Goal: Navigation & Orientation: Find specific page/section

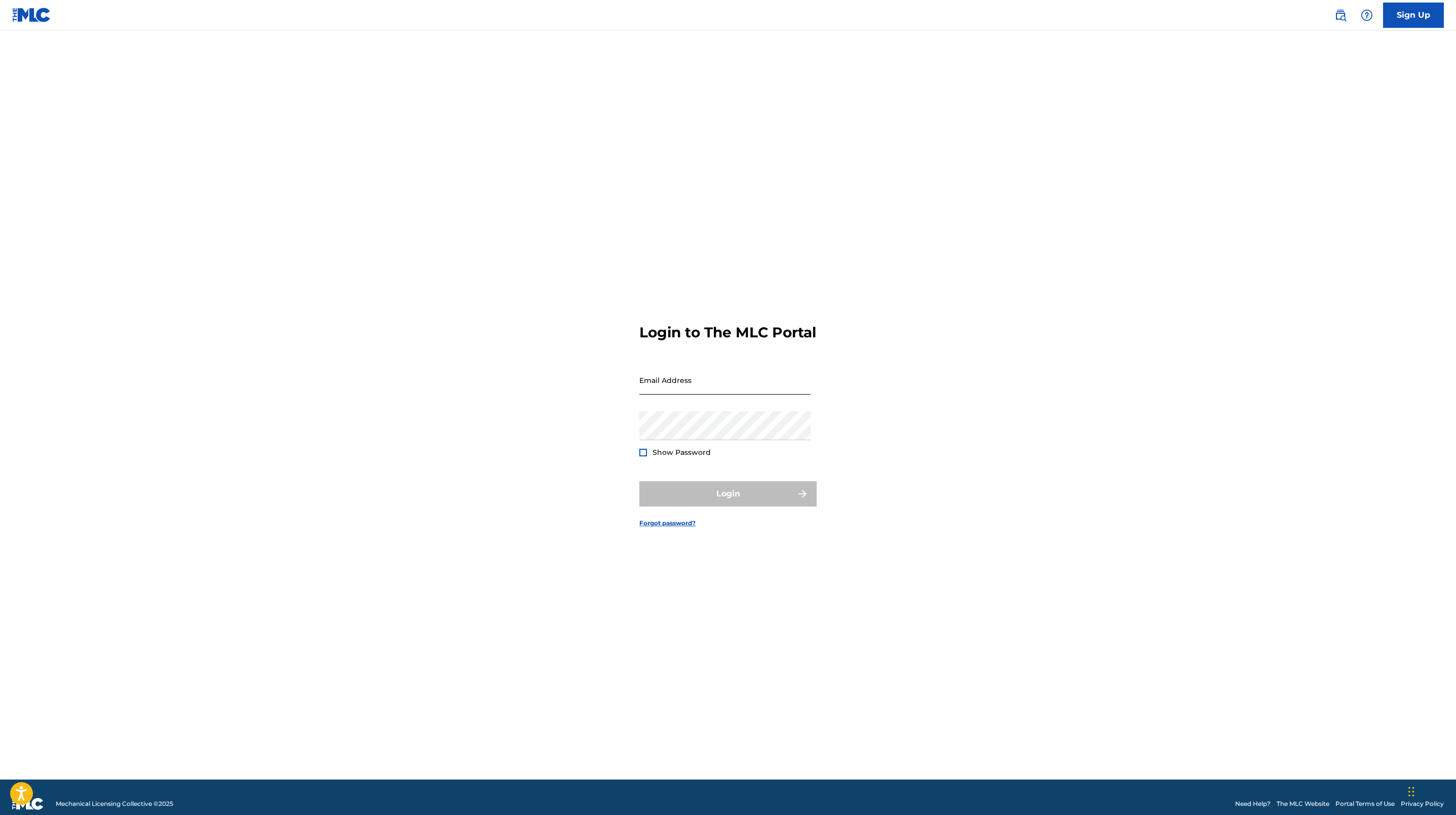
click at [697, 375] on input "Email Address" at bounding box center [725, 380] width 171 height 29
type input "[EMAIL_ADDRESS][DOMAIN_NAME]"
click at [645, 457] on div at bounding box center [643, 452] width 7 height 7
click at [704, 386] on input "[EMAIL_ADDRESS][DOMAIN_NAME]" at bounding box center [725, 380] width 171 height 29
click at [461, 333] on div "Login to The MLC Portal Email Address [EMAIL_ADDRESS][DOMAIN_NAME] Password Sho…" at bounding box center [728, 418] width 709 height 724
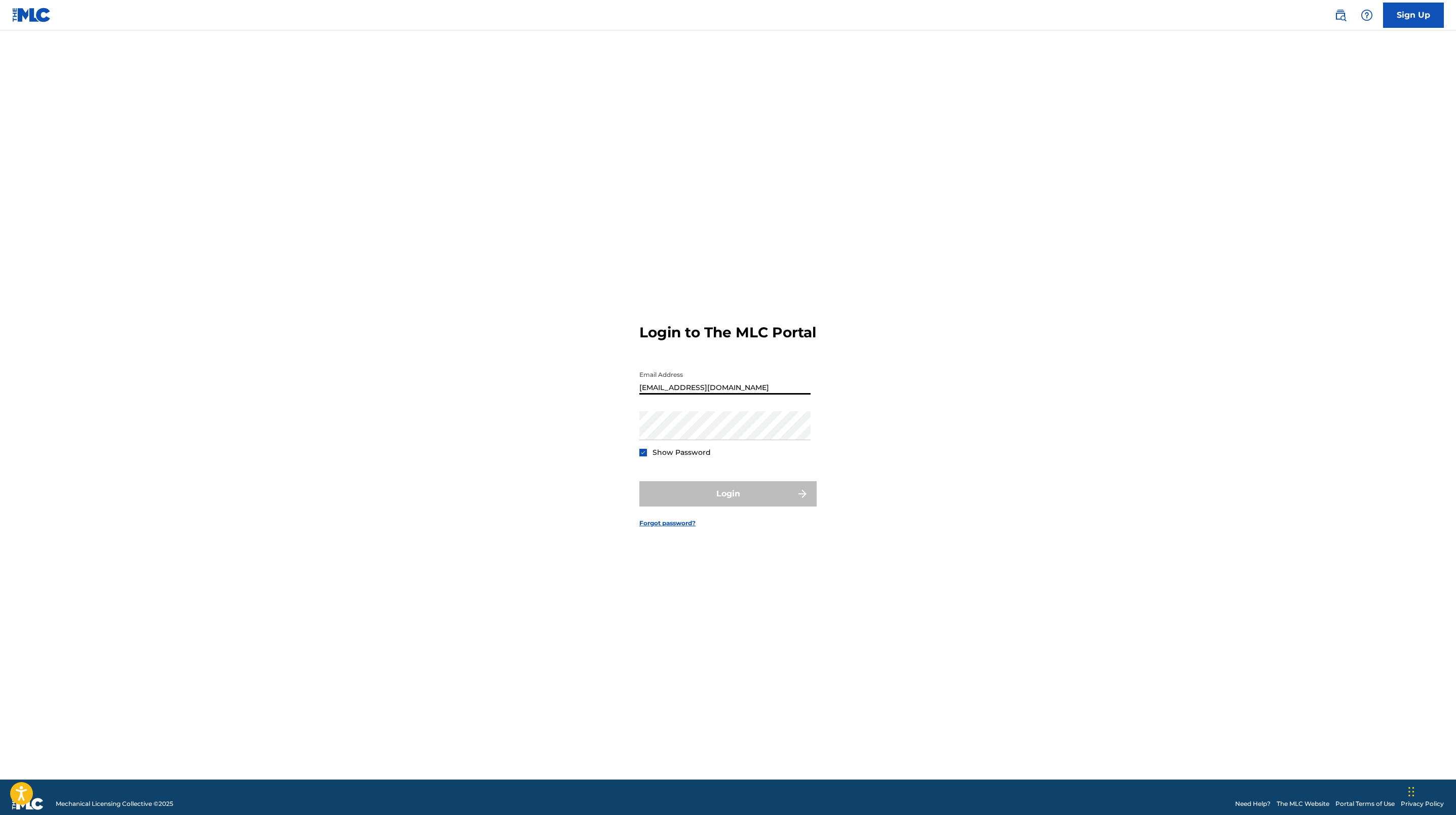
drag, startPoint x: 701, startPoint y: 398, endPoint x: 733, endPoint y: 396, distance: 32.1
click at [701, 394] on input "[EMAIL_ADDRESS][DOMAIN_NAME]" at bounding box center [725, 380] width 171 height 29
drag, startPoint x: 528, startPoint y: 380, endPoint x: 582, endPoint y: 403, distance: 58.7
click at [529, 380] on div "Login to The MLC Portal Email Address [EMAIL_ADDRESS][DOMAIN_NAME] Password Sho…" at bounding box center [728, 418] width 709 height 724
drag, startPoint x: 576, startPoint y: 447, endPoint x: 584, endPoint y: 466, distance: 20.6
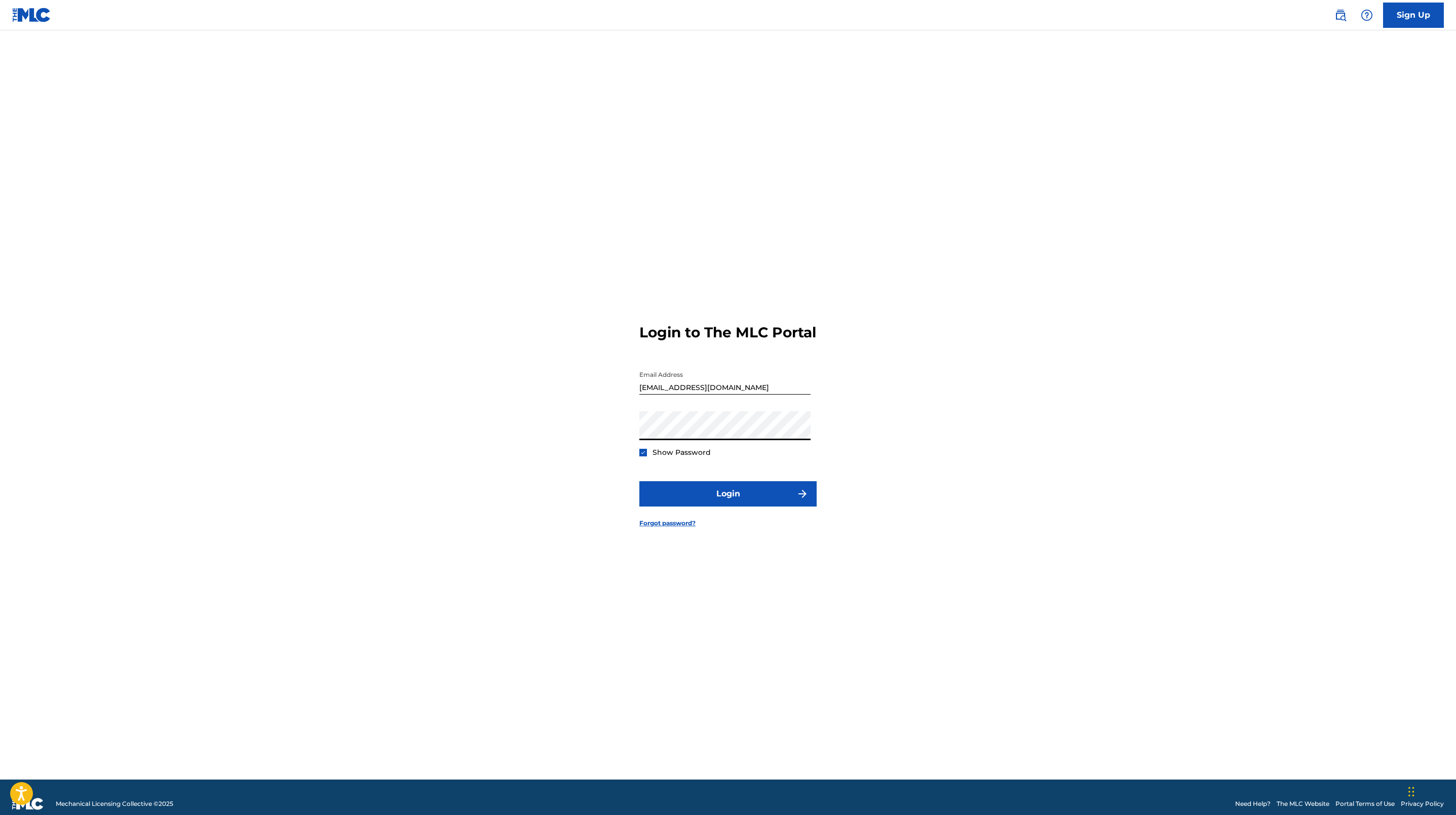
click at [576, 447] on div "Login to The MLC Portal Email Address [EMAIL_ADDRESS][DOMAIN_NAME] Password Sho…" at bounding box center [728, 418] width 709 height 724
click at [723, 496] on button "Login" at bounding box center [728, 493] width 177 height 25
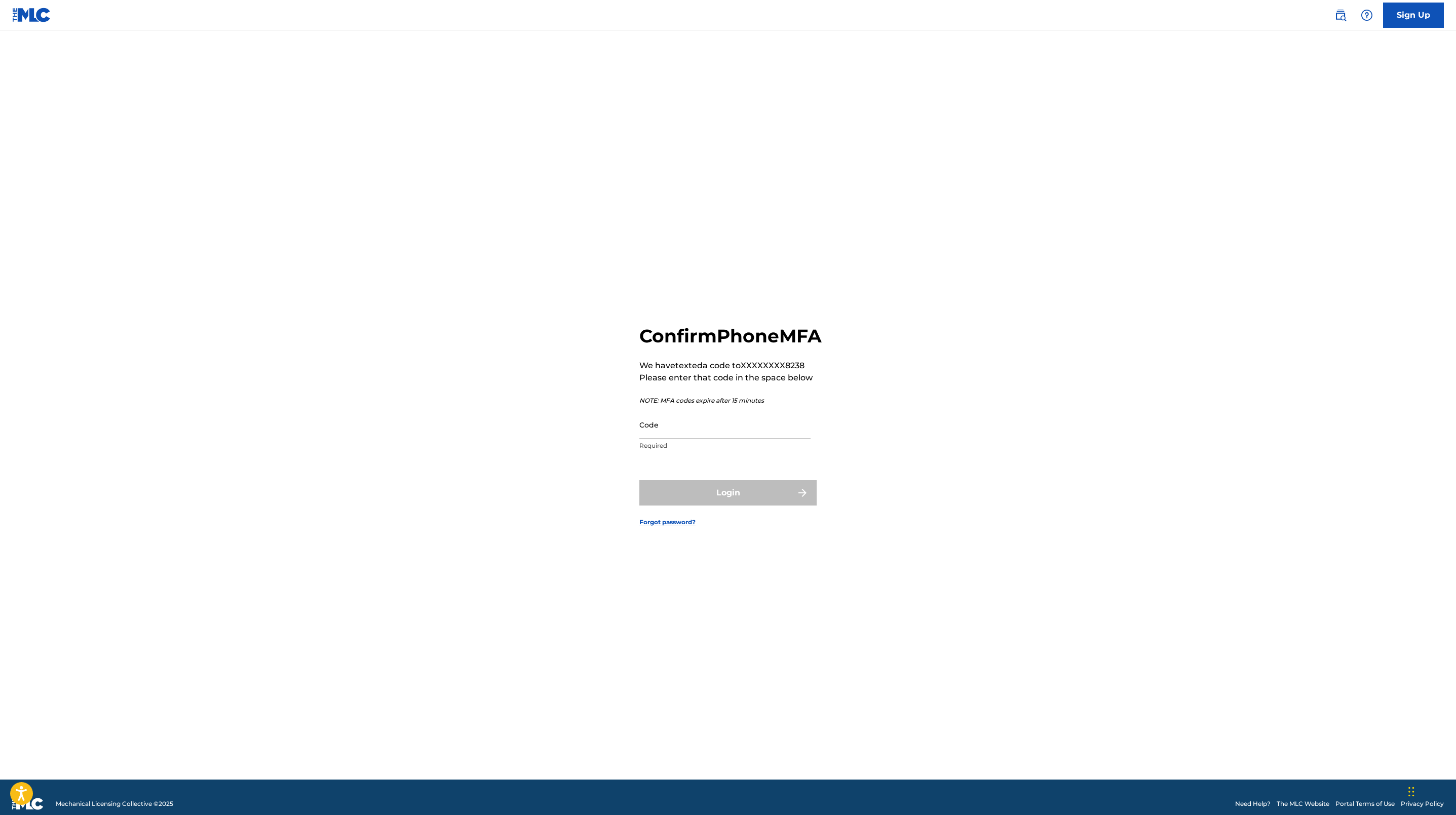
click at [692, 435] on input "Code" at bounding box center [725, 424] width 171 height 29
type input "035676"
click at [639, 480] on button "Login" at bounding box center [728, 493] width 177 height 25
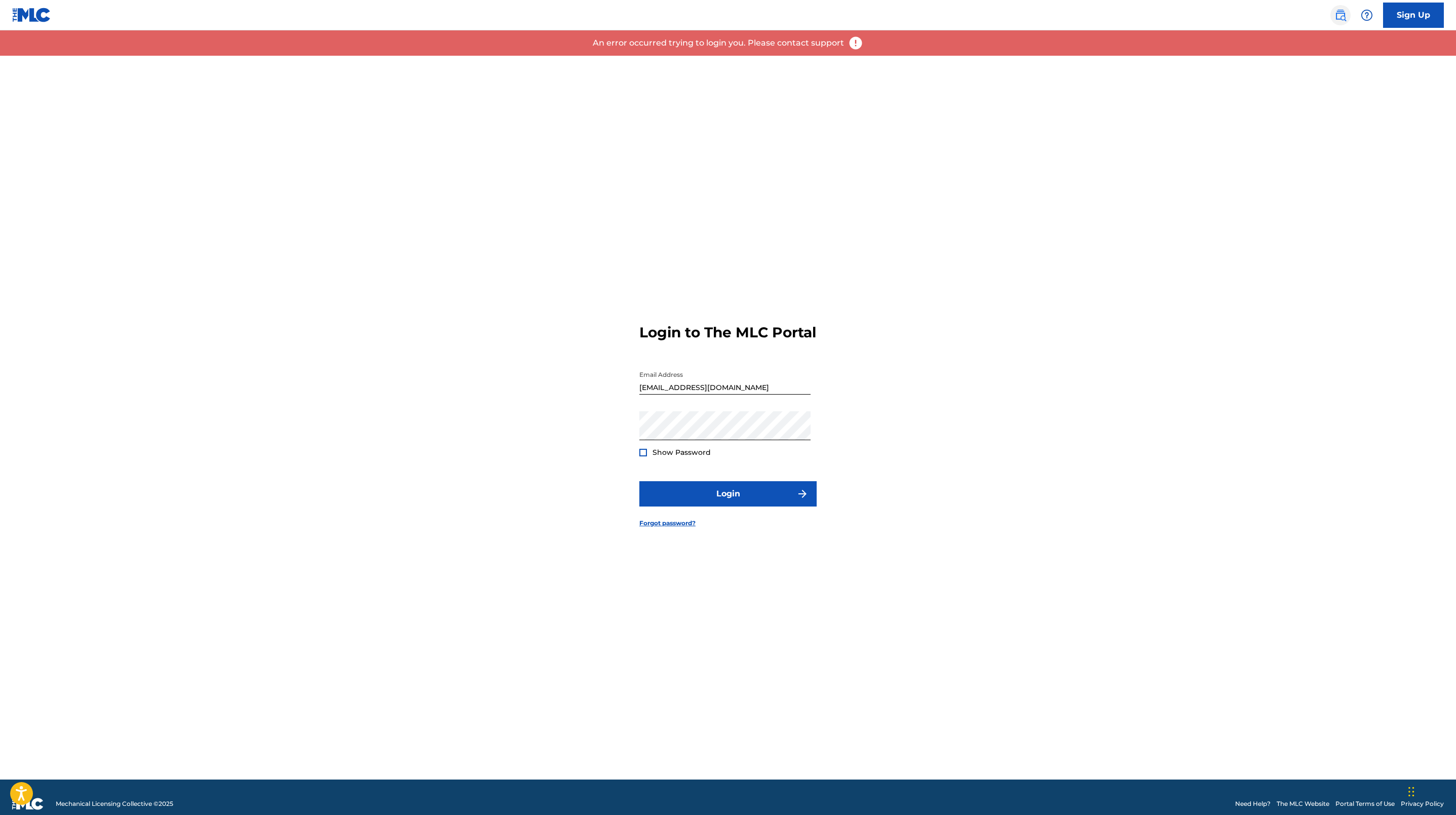
click at [1335, 16] on img at bounding box center [1341, 15] width 12 height 12
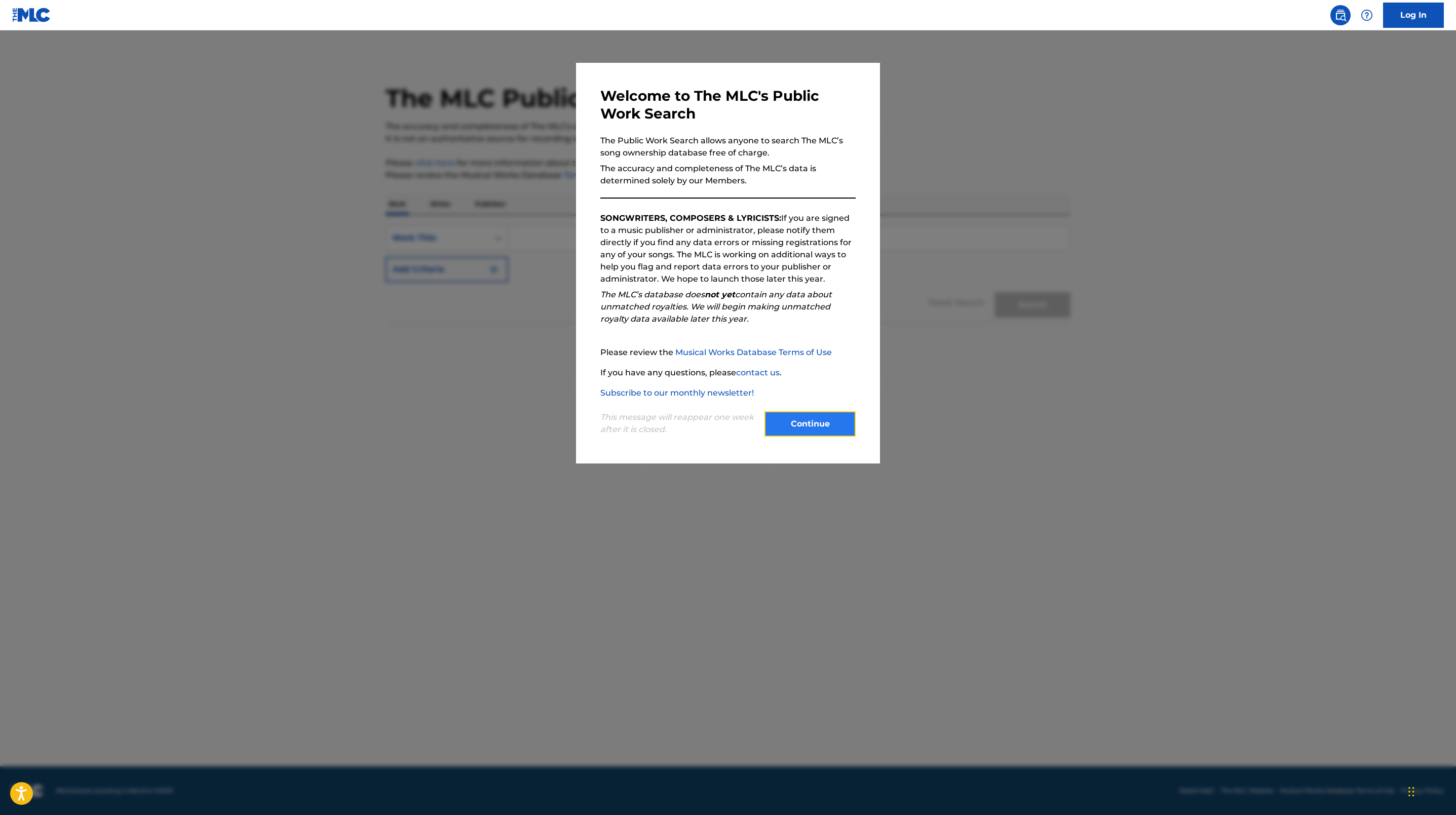
click at [821, 424] on button "Continue" at bounding box center [809, 424] width 91 height 25
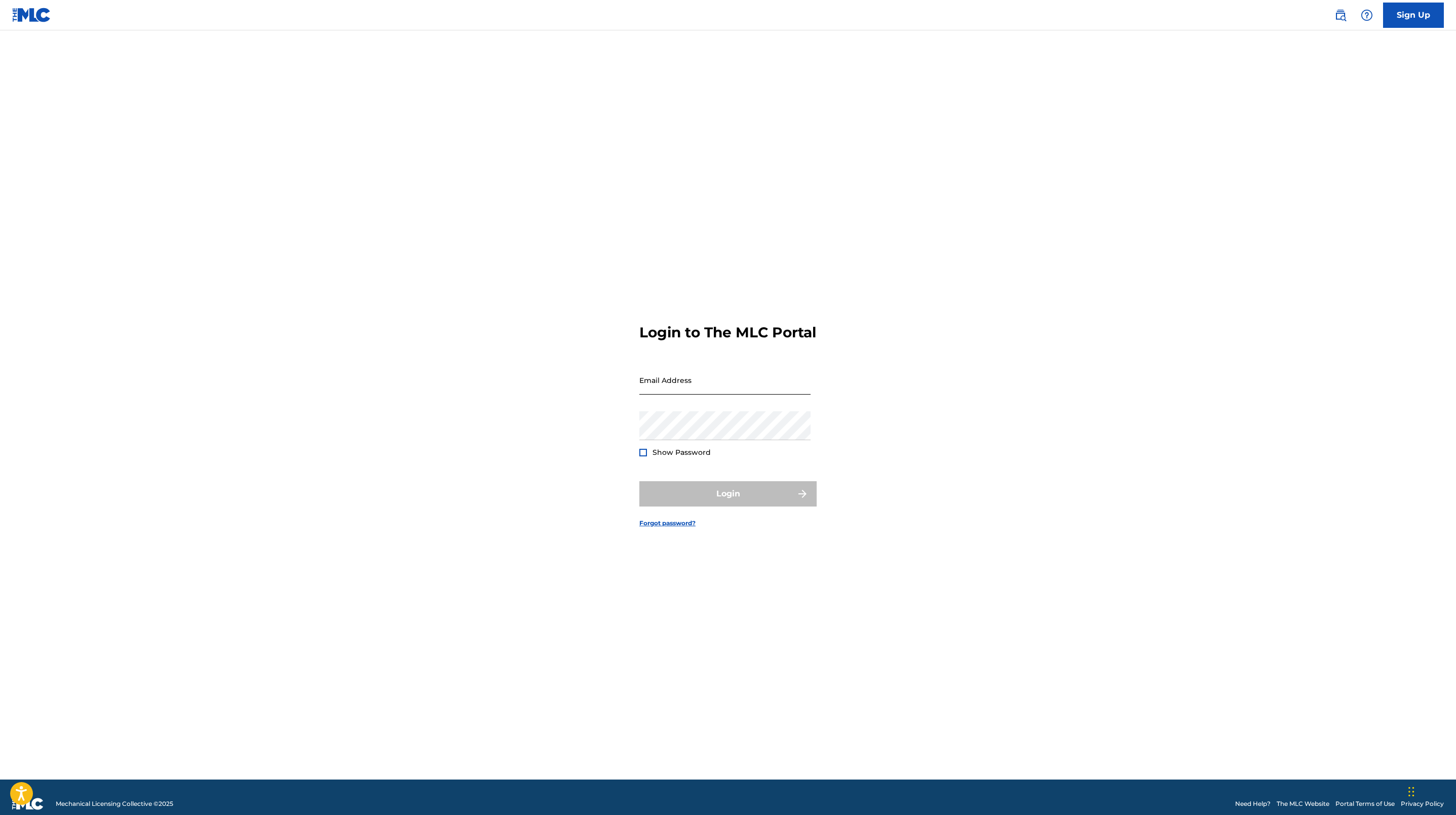
click at [733, 385] on input "Email Address" at bounding box center [725, 380] width 171 height 29
type input "[EMAIL_ADDRESS][DOMAIN_NAME]"
click at [647, 457] on div at bounding box center [643, 452] width 7 height 7
click at [644, 457] on div at bounding box center [643, 452] width 7 height 7
click at [722, 499] on button "Login" at bounding box center [728, 493] width 177 height 25
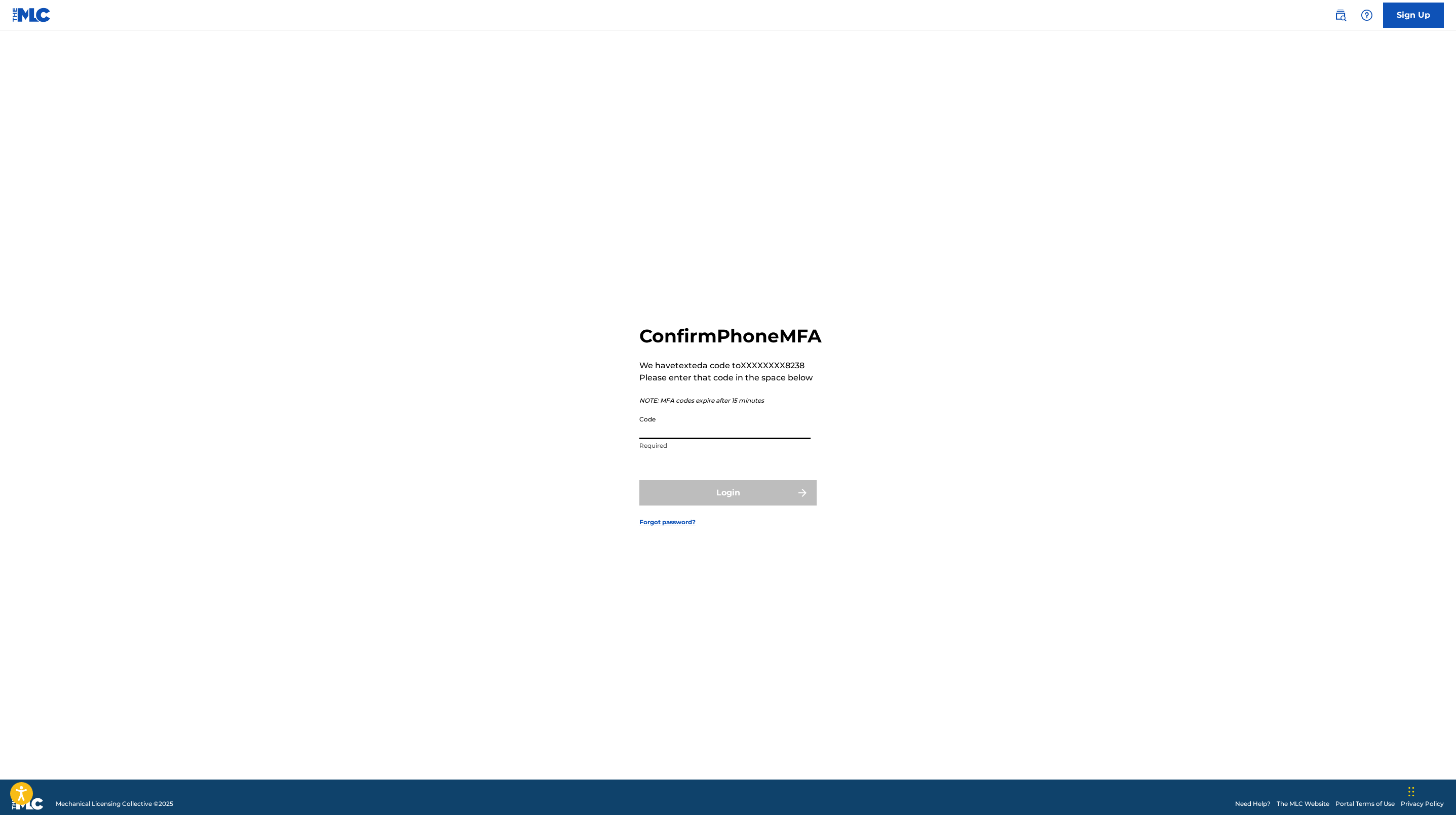
click at [683, 439] on input "Code" at bounding box center [725, 424] width 171 height 29
type input "036576"
click at [639, 480] on button "Login" at bounding box center [728, 493] width 177 height 25
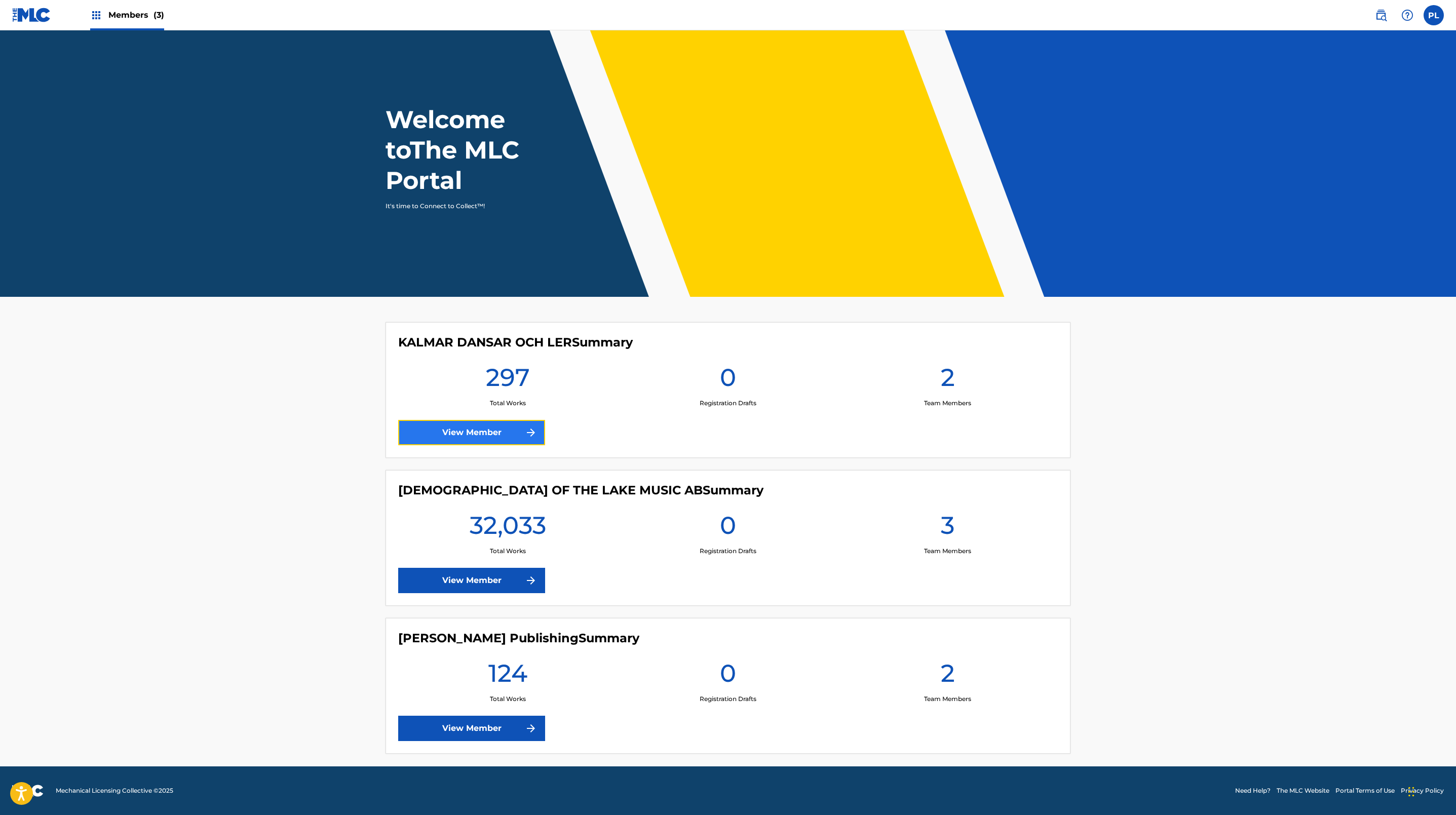
click at [465, 433] on link "View Member" at bounding box center [471, 432] width 147 height 25
